Goal: Find specific page/section: Find specific page/section

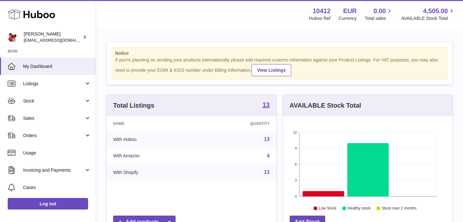
scroll to position [100, 169]
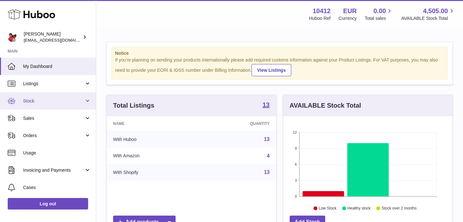
click at [46, 107] on link "Stock" at bounding box center [48, 100] width 96 height 17
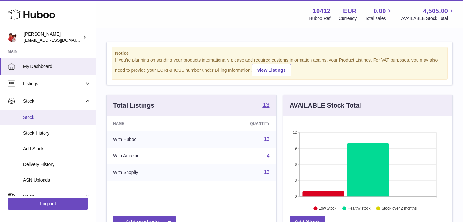
click at [41, 119] on span "Stock" at bounding box center [57, 117] width 68 height 6
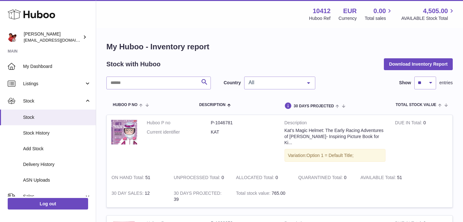
click at [292, 85] on span "All" at bounding box center [274, 82] width 55 height 6
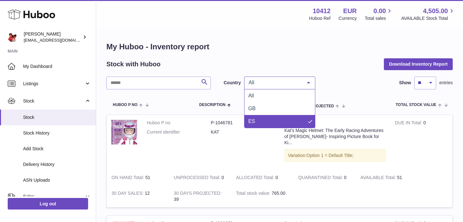
click at [267, 121] on span "ES" at bounding box center [280, 121] width 71 height 13
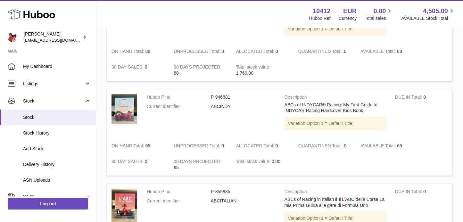
scroll to position [311, 0]
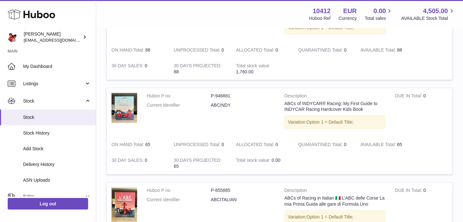
click at [244, 125] on td "Huboo P no P-946881 Current identifier ABCINDY" at bounding box center [211, 112] width 138 height 49
drag, startPoint x: 147, startPoint y: 98, endPoint x: 242, endPoint y: 103, distance: 95.4
click at [242, 103] on dl "Huboo P no P-946881 Current identifier ABCINDY" at bounding box center [211, 102] width 128 height 19
copy dl "Huboo P no P-946881 Current identifier ABCINDY"
